Goal: Task Accomplishment & Management: Manage account settings

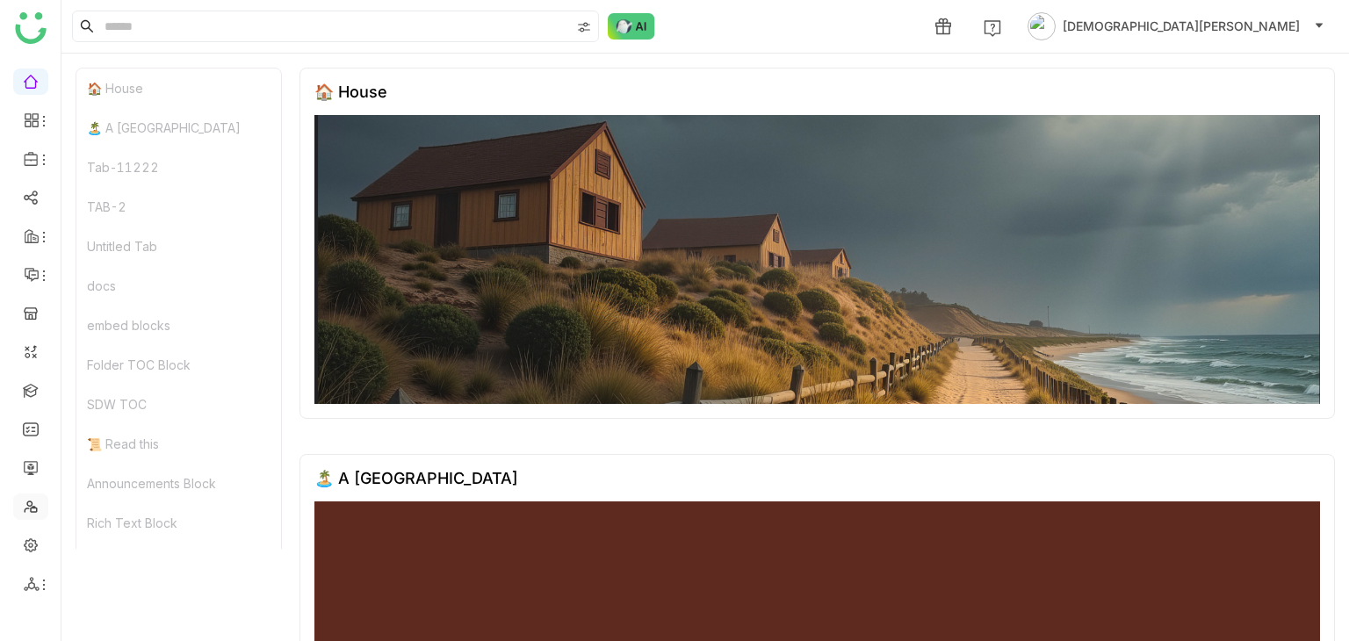
click at [28, 507] on link at bounding box center [31, 505] width 16 height 15
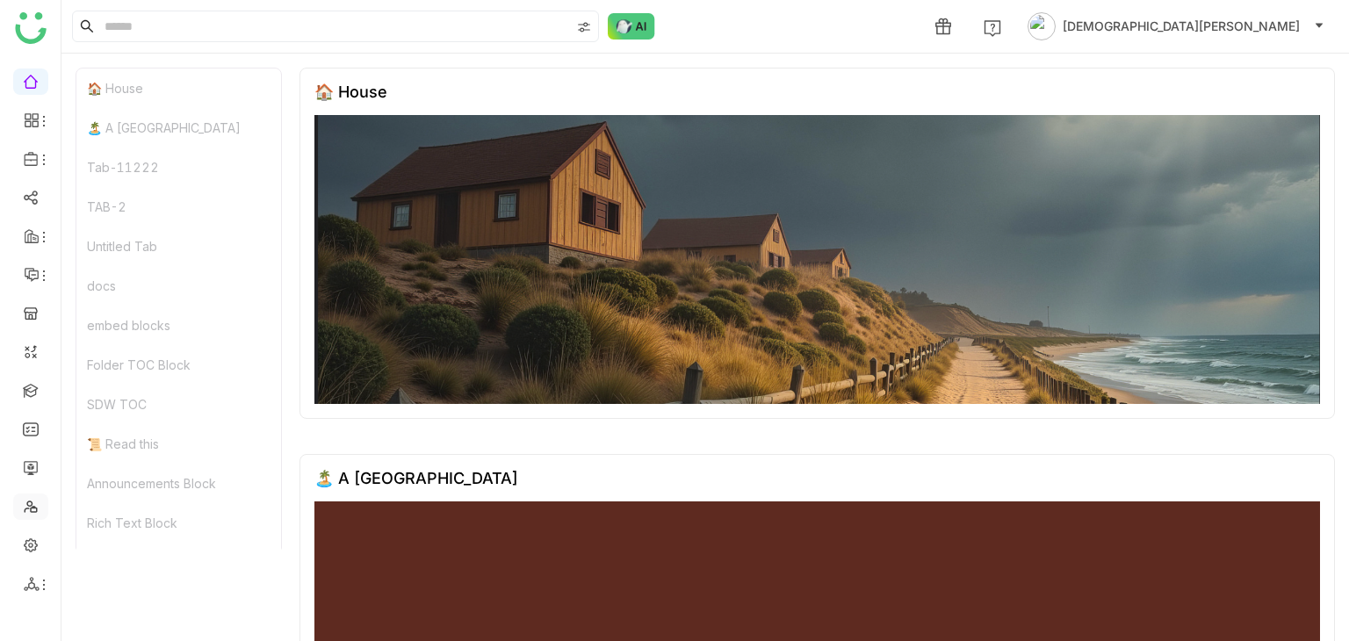
click at [28, 507] on link at bounding box center [31, 505] width 16 height 15
click at [29, 504] on link at bounding box center [31, 505] width 16 height 15
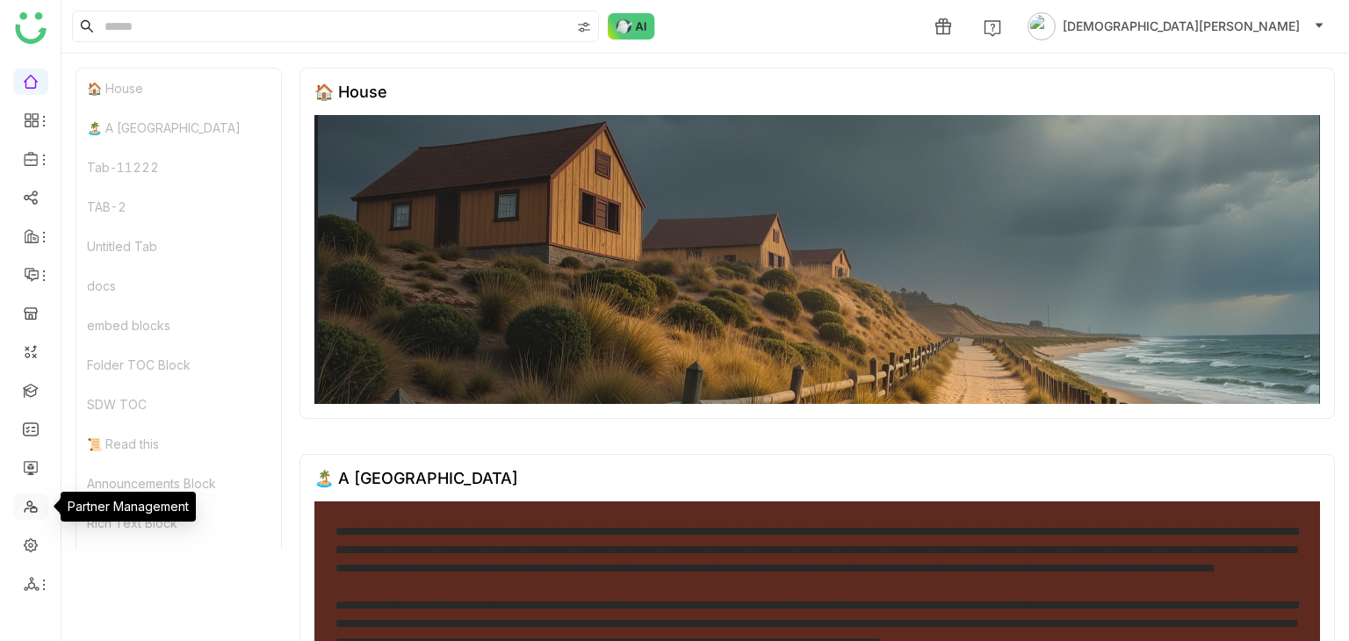
click at [29, 504] on link at bounding box center [31, 505] width 16 height 15
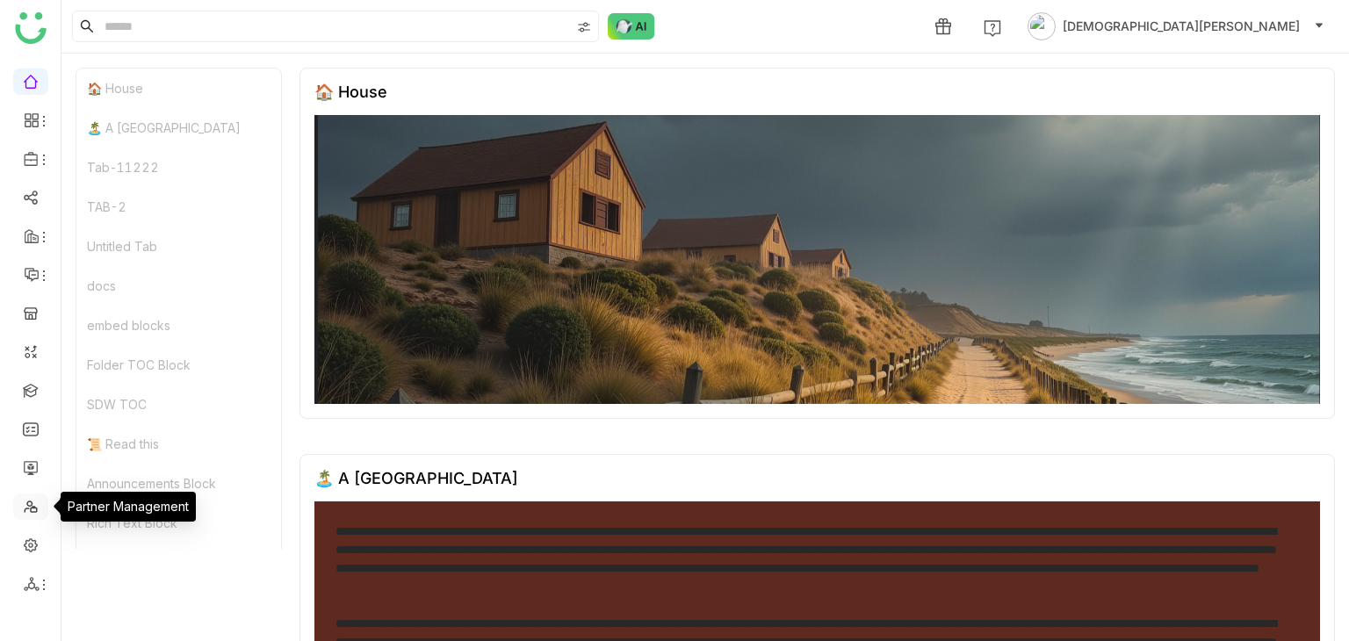
click at [29, 504] on link at bounding box center [31, 505] width 16 height 15
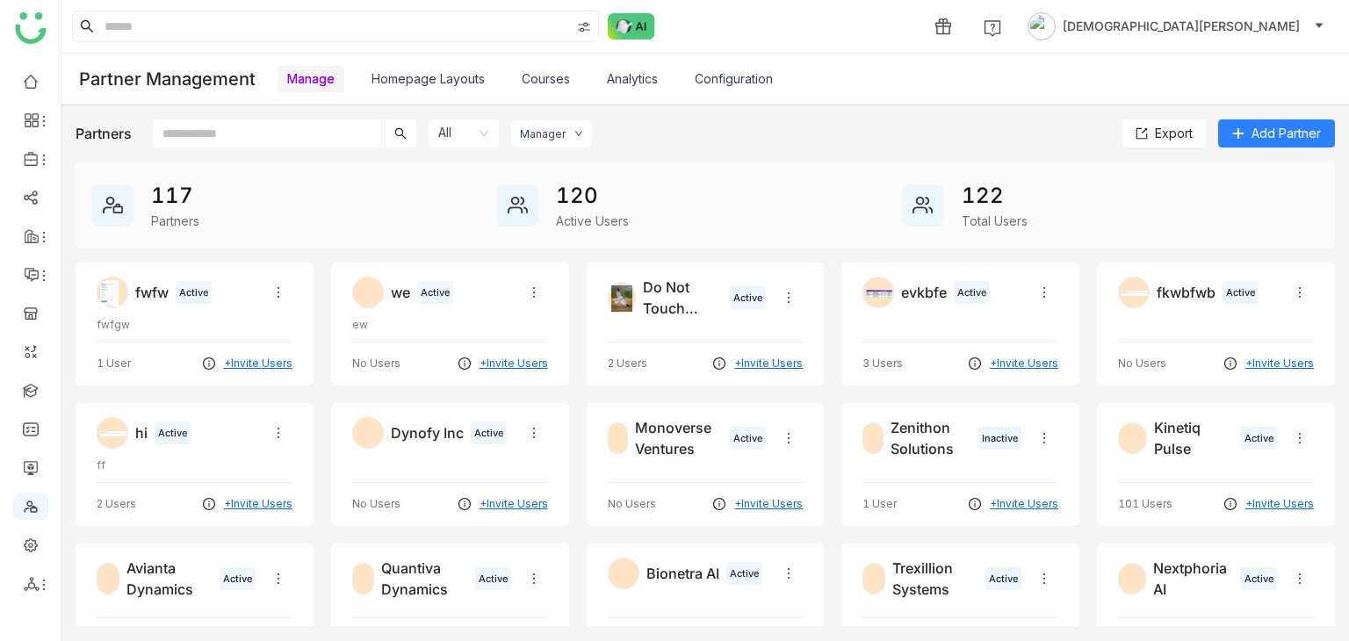
click at [739, 81] on link "Configuration" at bounding box center [734, 78] width 78 height 15
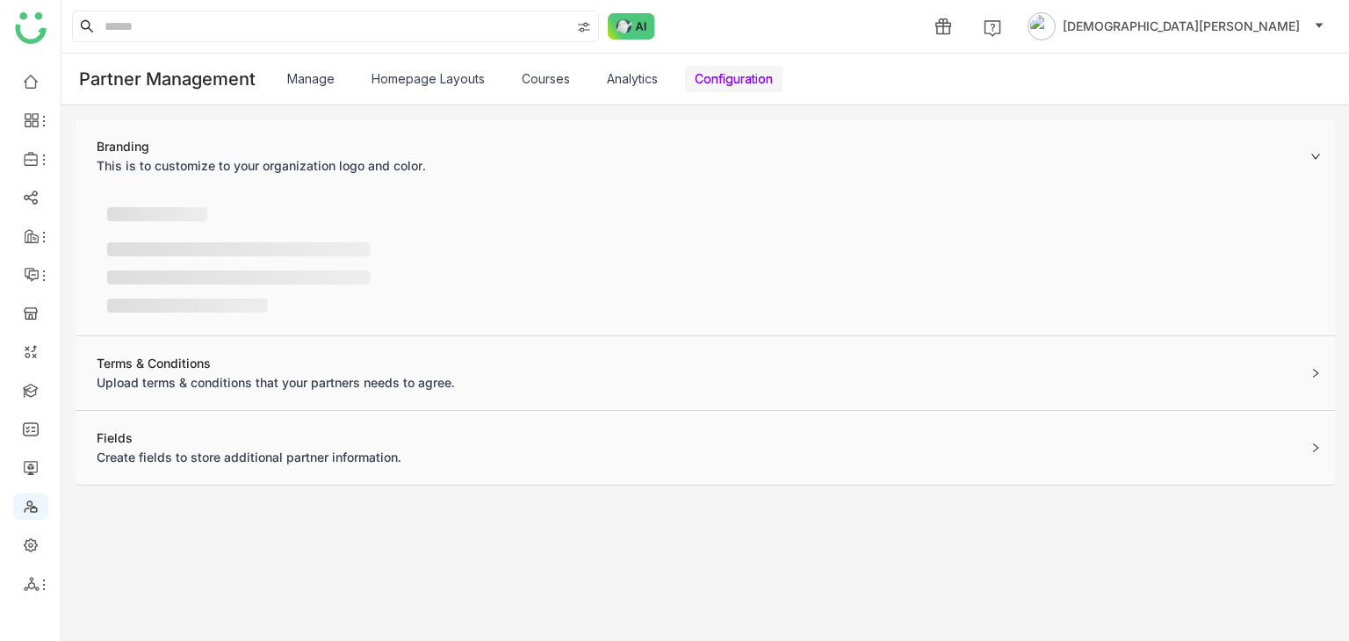
scroll to position [36, 0]
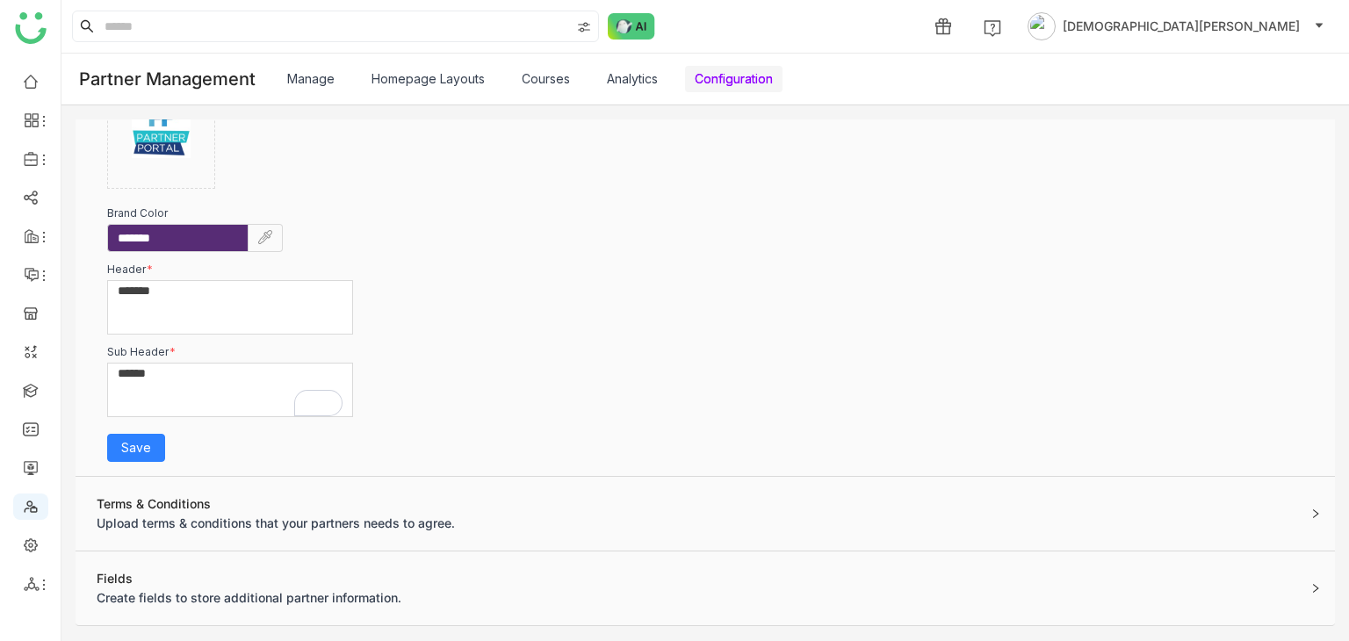
click at [233, 573] on div "Fields" at bounding box center [249, 578] width 305 height 19
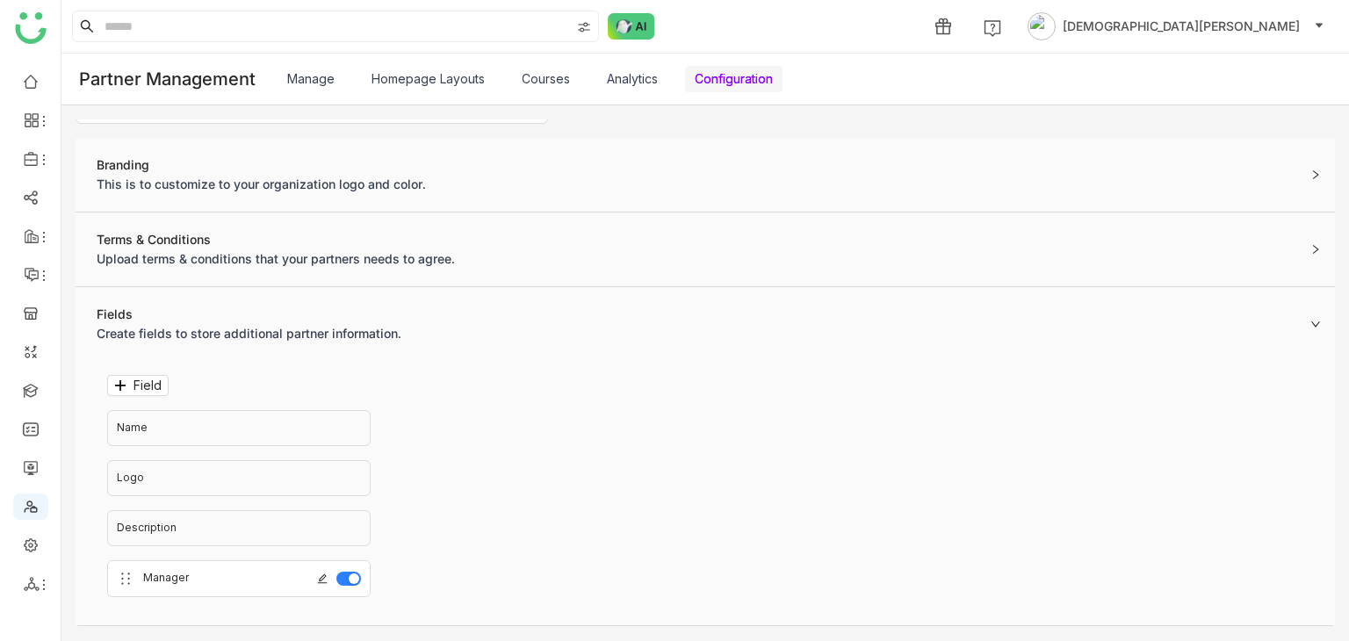
scroll to position [88, 0]
click at [322, 577] on icon at bounding box center [322, 581] width 11 height 11
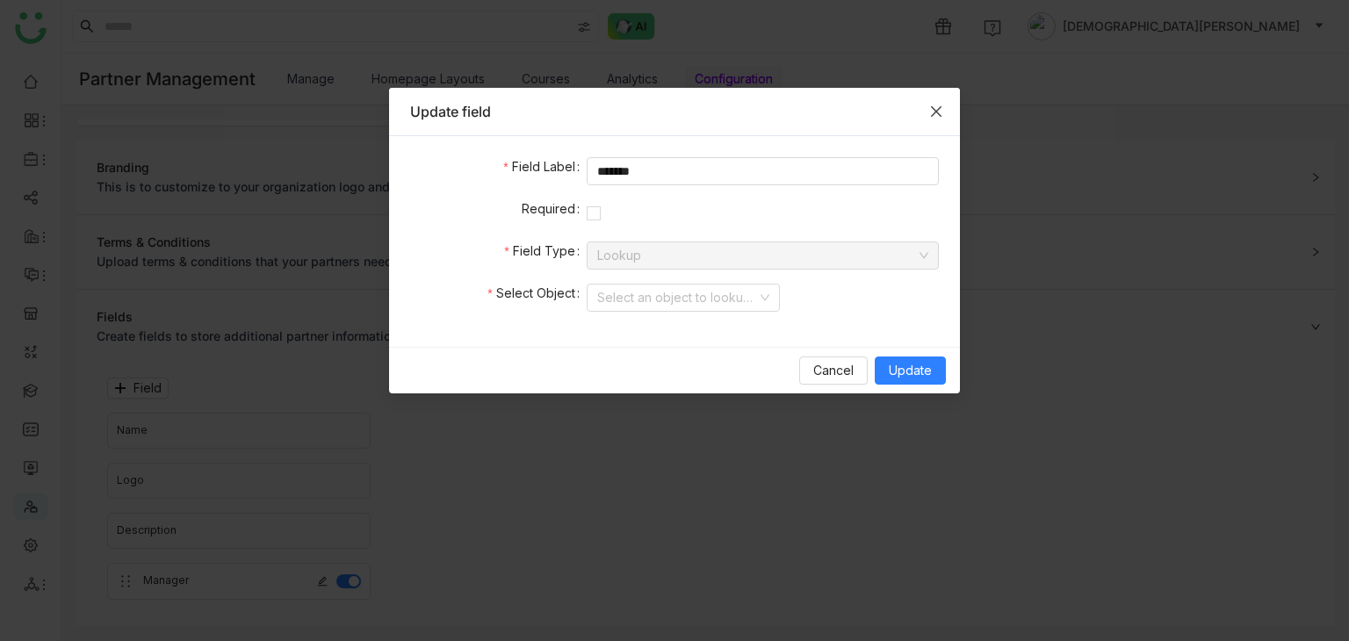
click at [938, 104] on icon "Close" at bounding box center [936, 111] width 14 height 14
